Goal: Task Accomplishment & Management: Complete application form

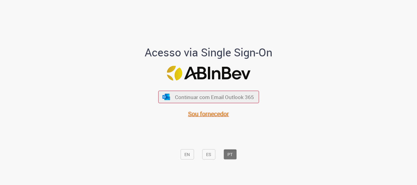
click at [207, 115] on span "Sou fornecedor" at bounding box center [208, 114] width 41 height 8
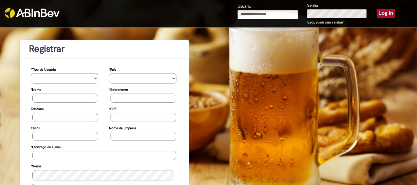
click at [272, 16] on input "Usuário" at bounding box center [267, 14] width 60 height 9
type input "**********"
click at [381, 13] on button "Log in" at bounding box center [386, 13] width 19 height 9
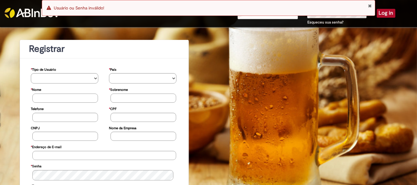
click at [322, 14] on div "Error Usuário ou Senha inválido!" at bounding box center [209, 8] width 334 height 16
click at [371, 7] on button "Close Notification" at bounding box center [370, 5] width 4 height 5
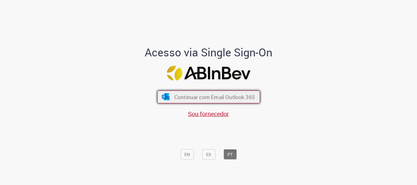
click at [207, 95] on span "Continuar com Email Outlook 365" at bounding box center [214, 97] width 81 height 7
